Goal: Check status: Check status

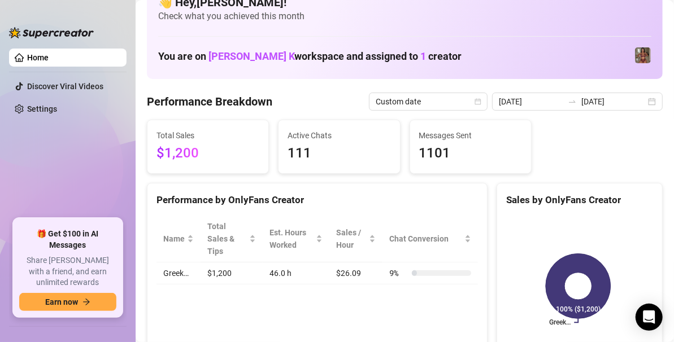
scroll to position [25, 0]
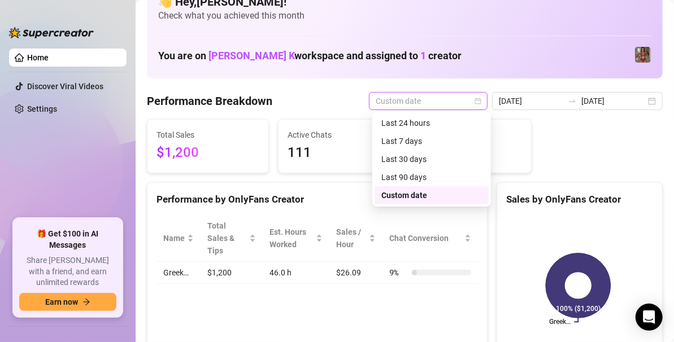
click at [447, 104] on span "Custom date" at bounding box center [427, 101] width 105 height 17
click at [407, 146] on div "Last 7 days" at bounding box center [431, 141] width 101 height 12
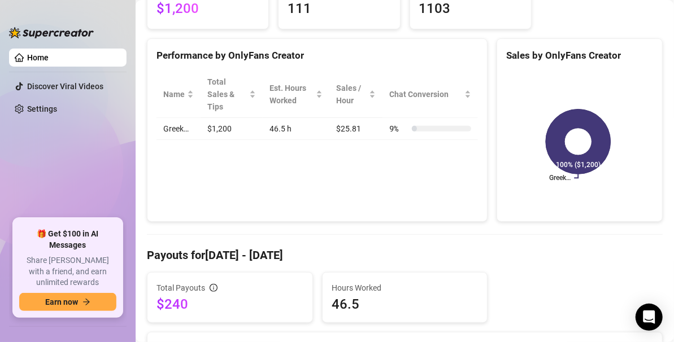
scroll to position [171, 0]
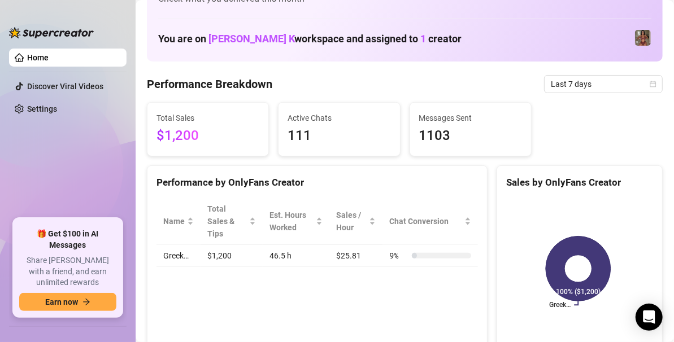
scroll to position [42, 0]
click at [639, 87] on span "Last 7 days" at bounding box center [603, 84] width 105 height 17
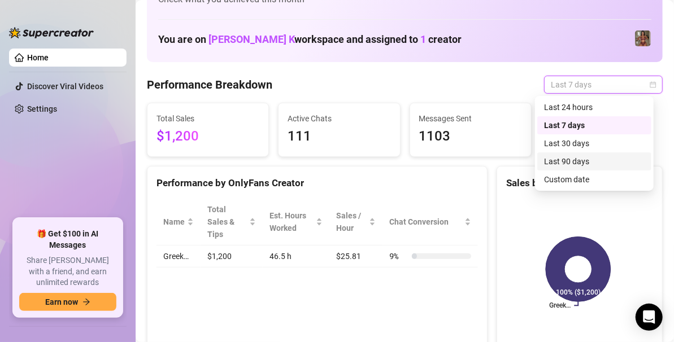
click at [566, 162] on div "Last 90 days" at bounding box center [594, 161] width 101 height 12
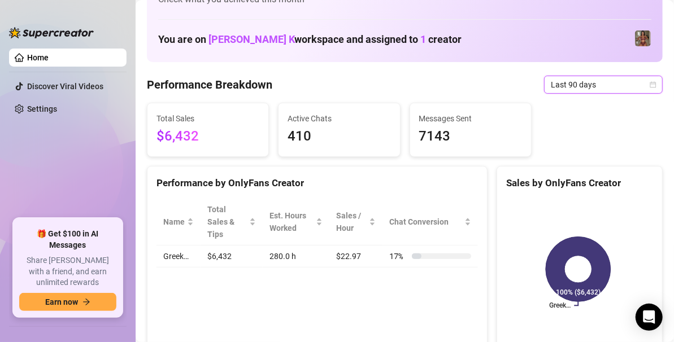
click at [618, 89] on span "Last 90 days" at bounding box center [603, 84] width 105 height 17
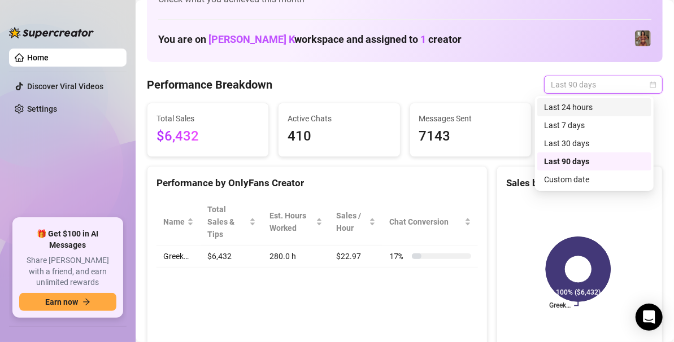
click at [562, 114] on div "Last 24 hours" at bounding box center [594, 107] width 114 height 18
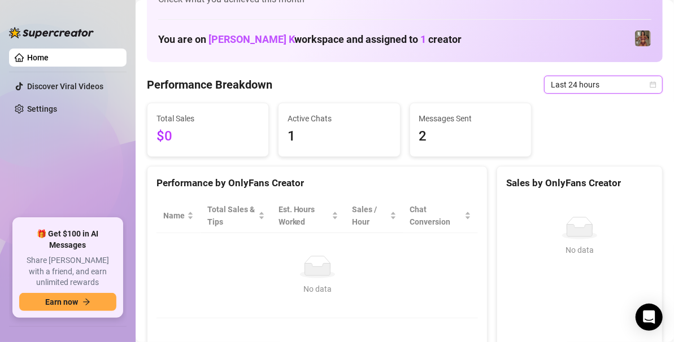
click at [556, 84] on span "Last 24 hours" at bounding box center [603, 84] width 105 height 17
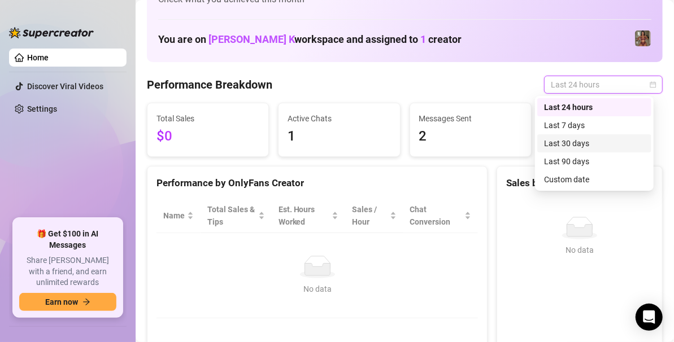
click at [571, 140] on div "Last 30 days" at bounding box center [594, 143] width 101 height 12
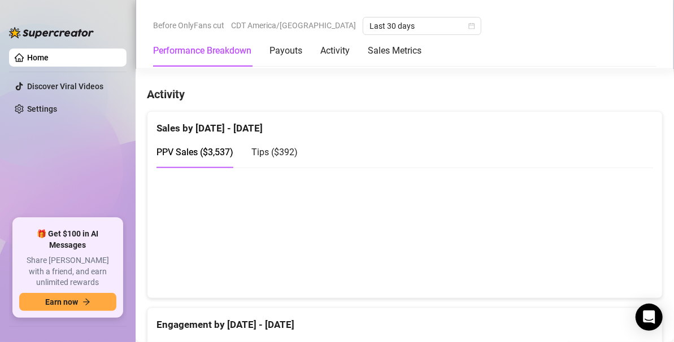
scroll to position [551, 0]
click at [267, 151] on span "Tips ( $392 )" at bounding box center [274, 151] width 46 height 11
